Goal: Task Accomplishment & Management: Manage account settings

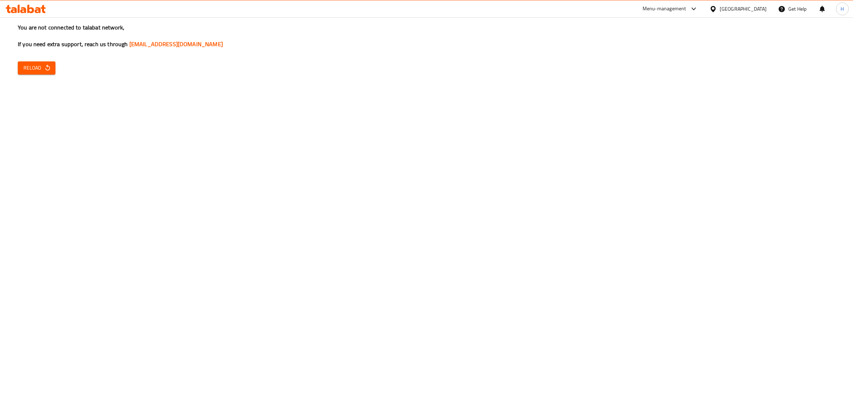
click at [36, 68] on span "Reload" at bounding box center [36, 68] width 26 height 9
click at [33, 74] on button "Reload" at bounding box center [37, 67] width 38 height 13
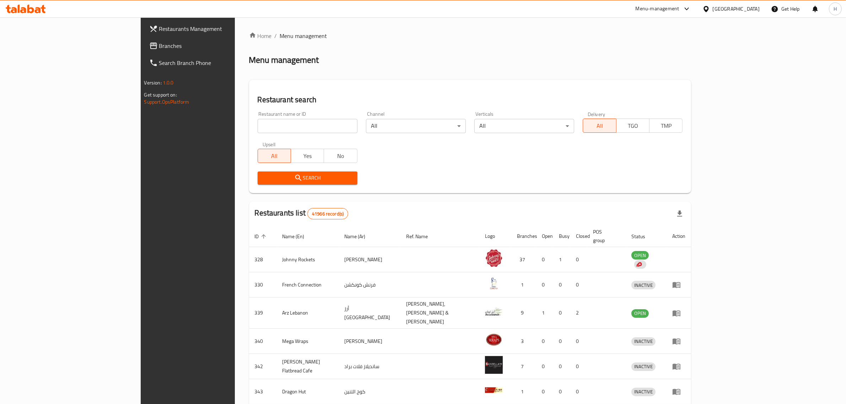
click at [159, 44] on span "Branches" at bounding box center [217, 46] width 117 height 9
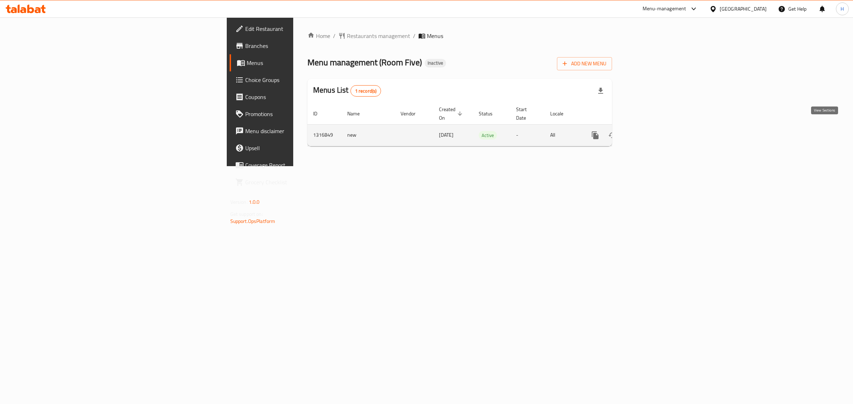
click at [651, 131] on icon "enhanced table" at bounding box center [646, 135] width 9 height 9
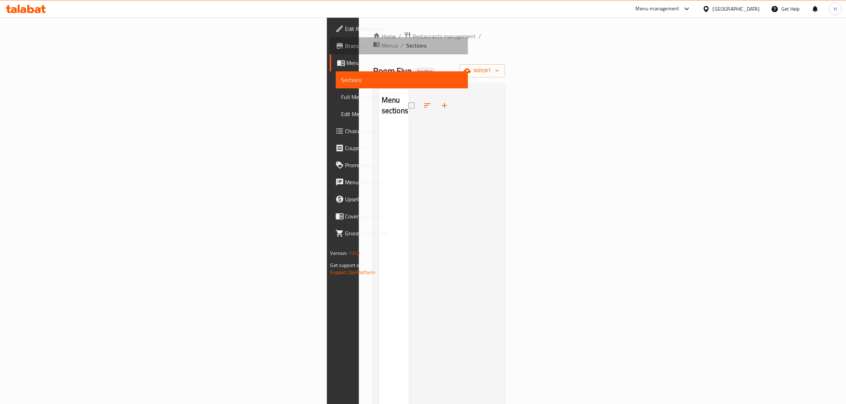
click at [345, 49] on span "Branches" at bounding box center [403, 46] width 117 height 9
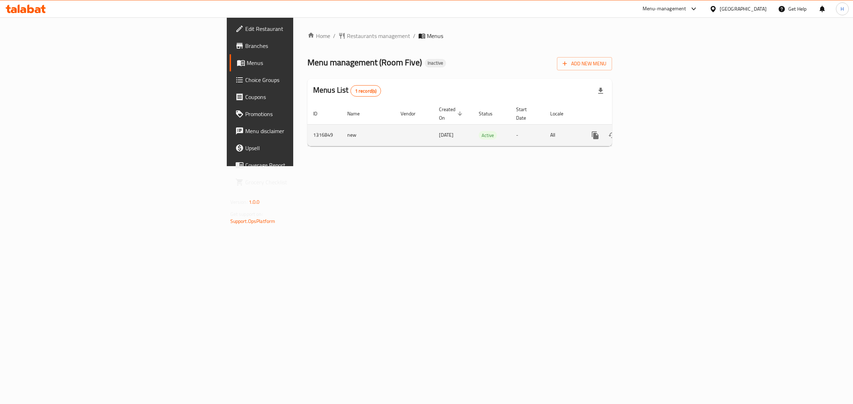
click at [651, 131] on icon "enhanced table" at bounding box center [646, 135] width 9 height 9
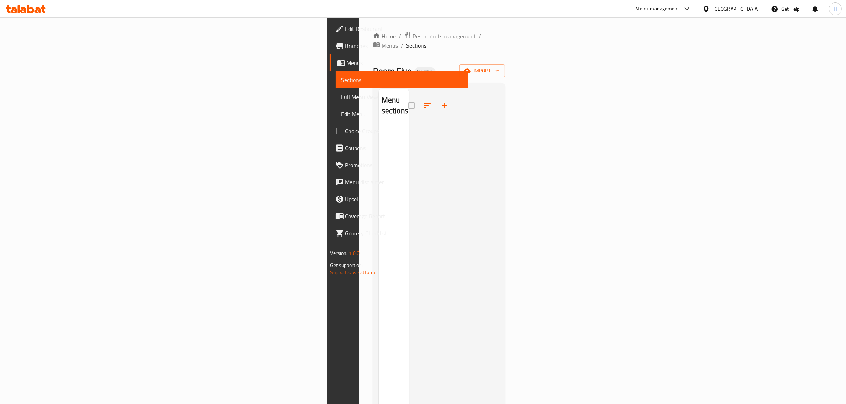
click at [418, 49] on div "Home / Restaurants management / Menus / Sections Room Five Inactive import Menu…" at bounding box center [439, 265] width 132 height 467
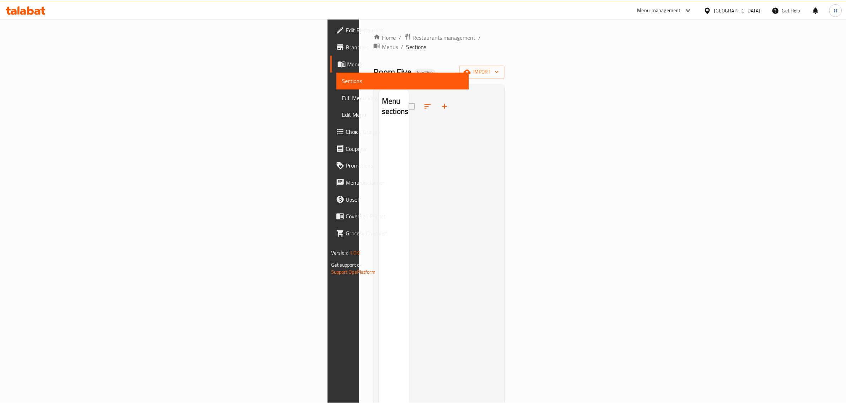
scroll to position [100, 0]
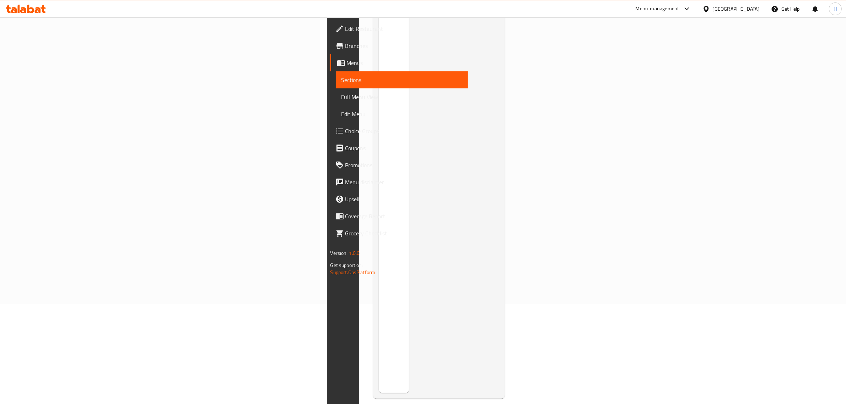
click at [347, 64] on span "Menus" at bounding box center [405, 63] width 116 height 9
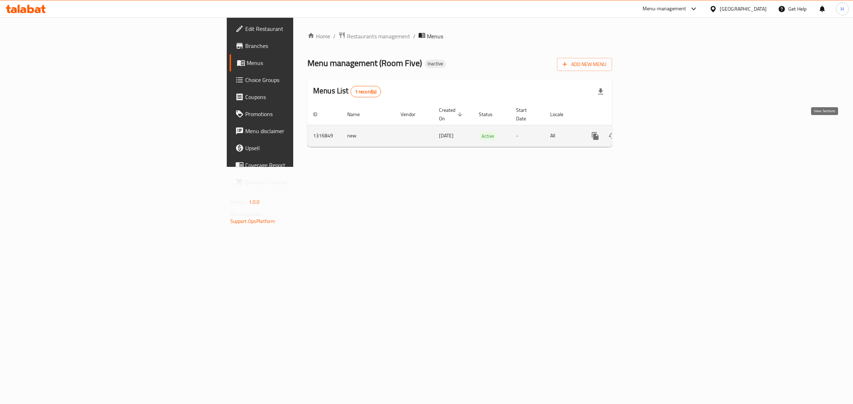
click at [651, 132] on icon "enhanced table" at bounding box center [646, 136] width 9 height 9
